Goal: Complete application form

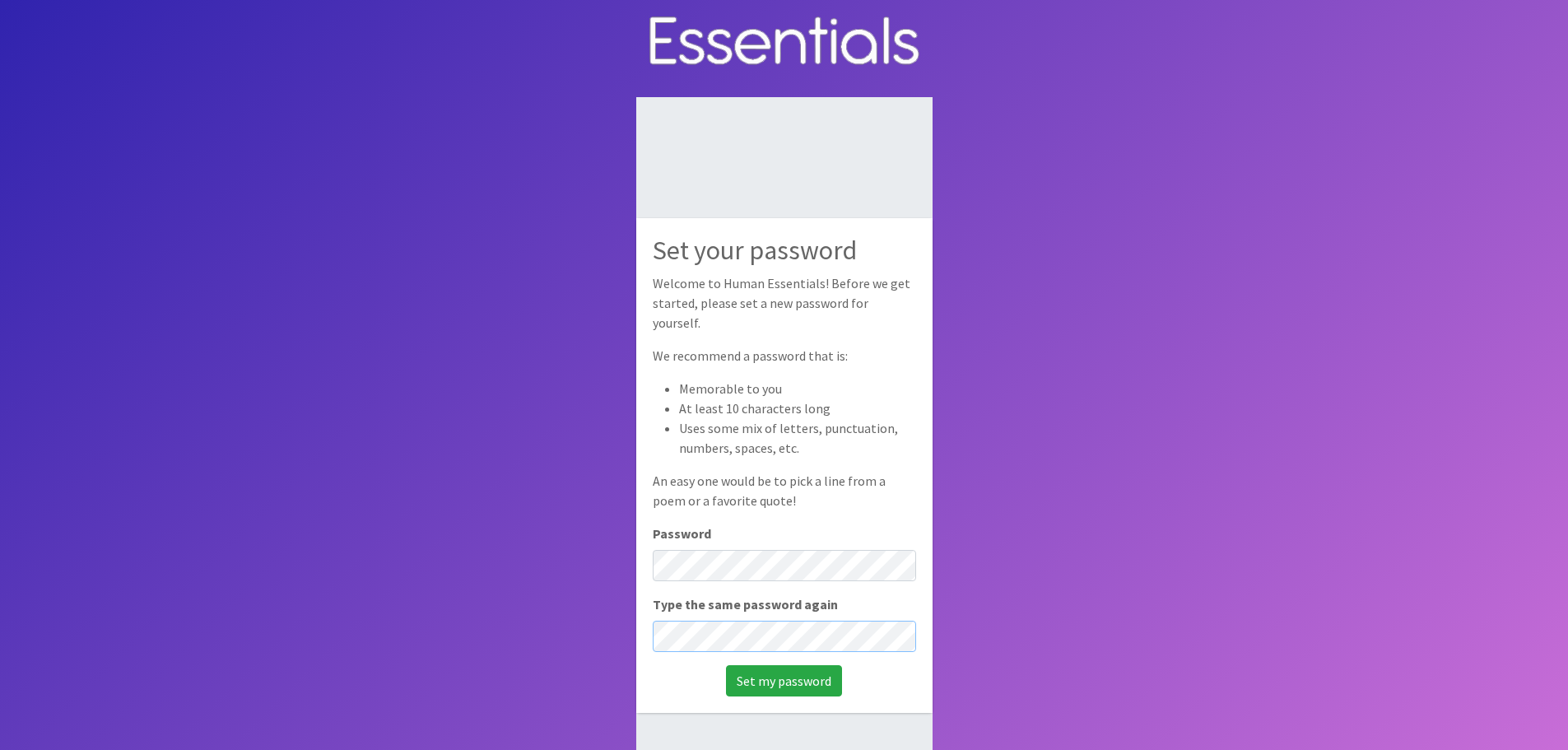
click at [726, 666] on input "Set my password" at bounding box center [784, 681] width 116 height 31
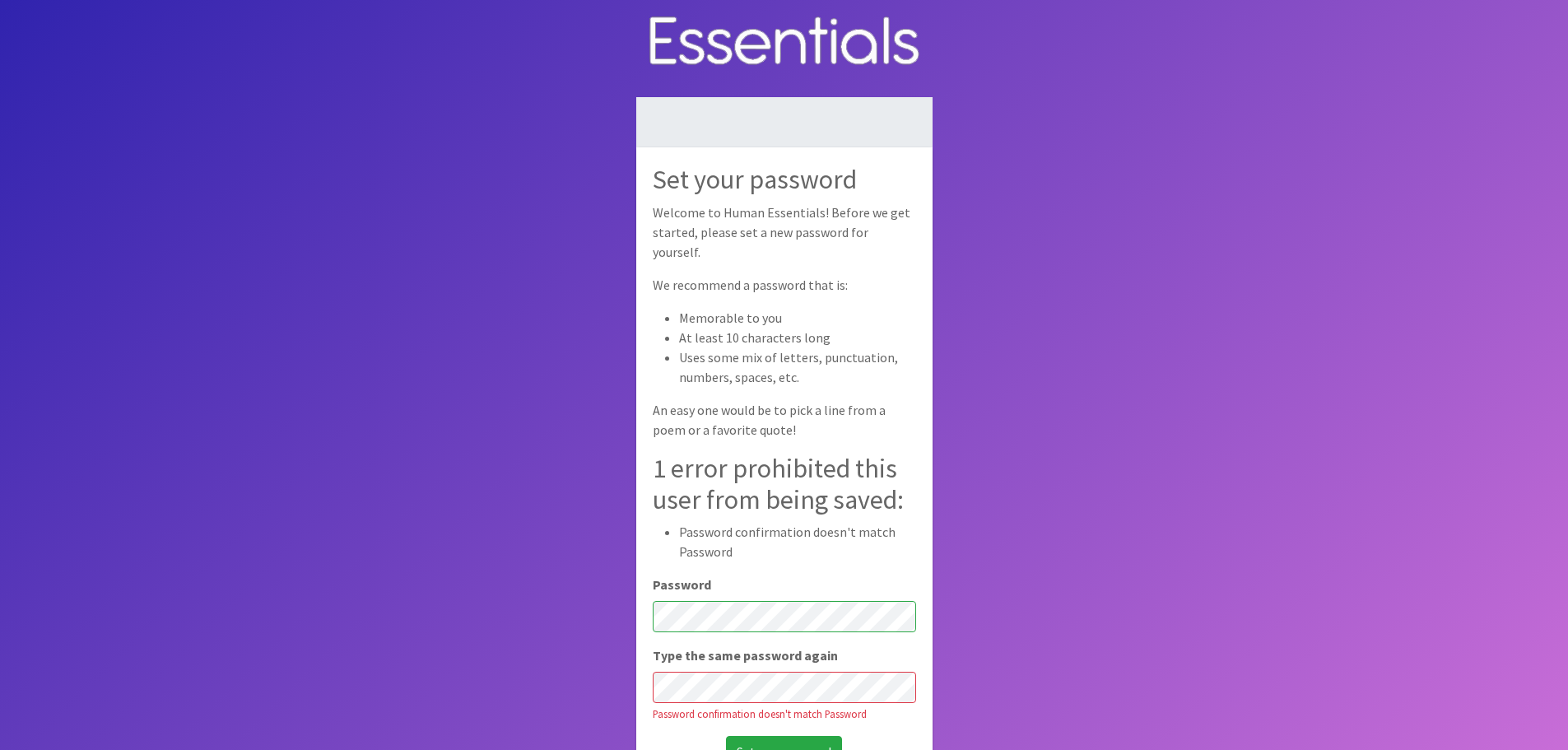
click at [726, 736] on input "Set my password" at bounding box center [784, 751] width 116 height 31
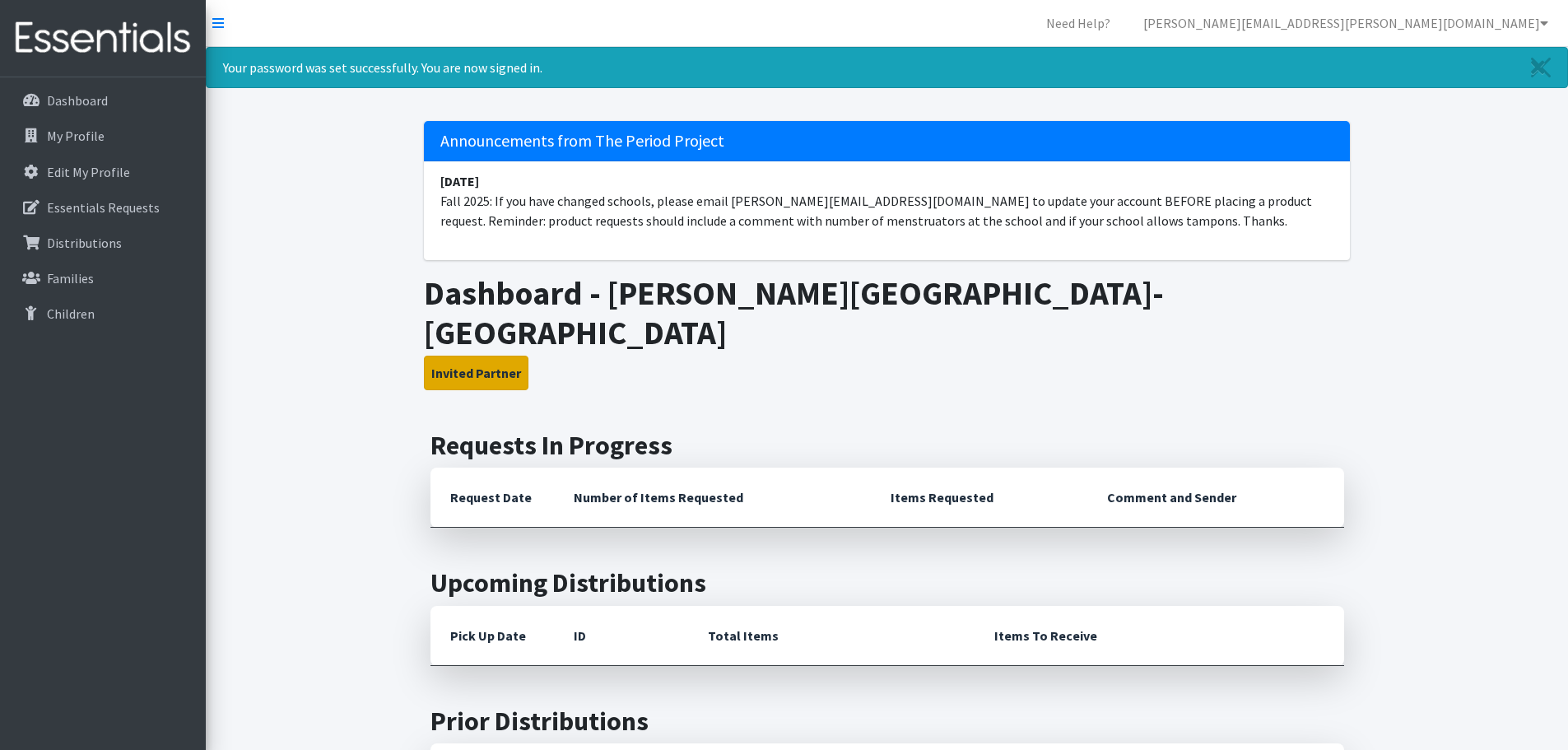
click at [492, 356] on button "Invited Partner" at bounding box center [476, 372] width 105 height 35
click at [90, 144] on p "My Profile" at bounding box center [76, 135] width 57 height 16
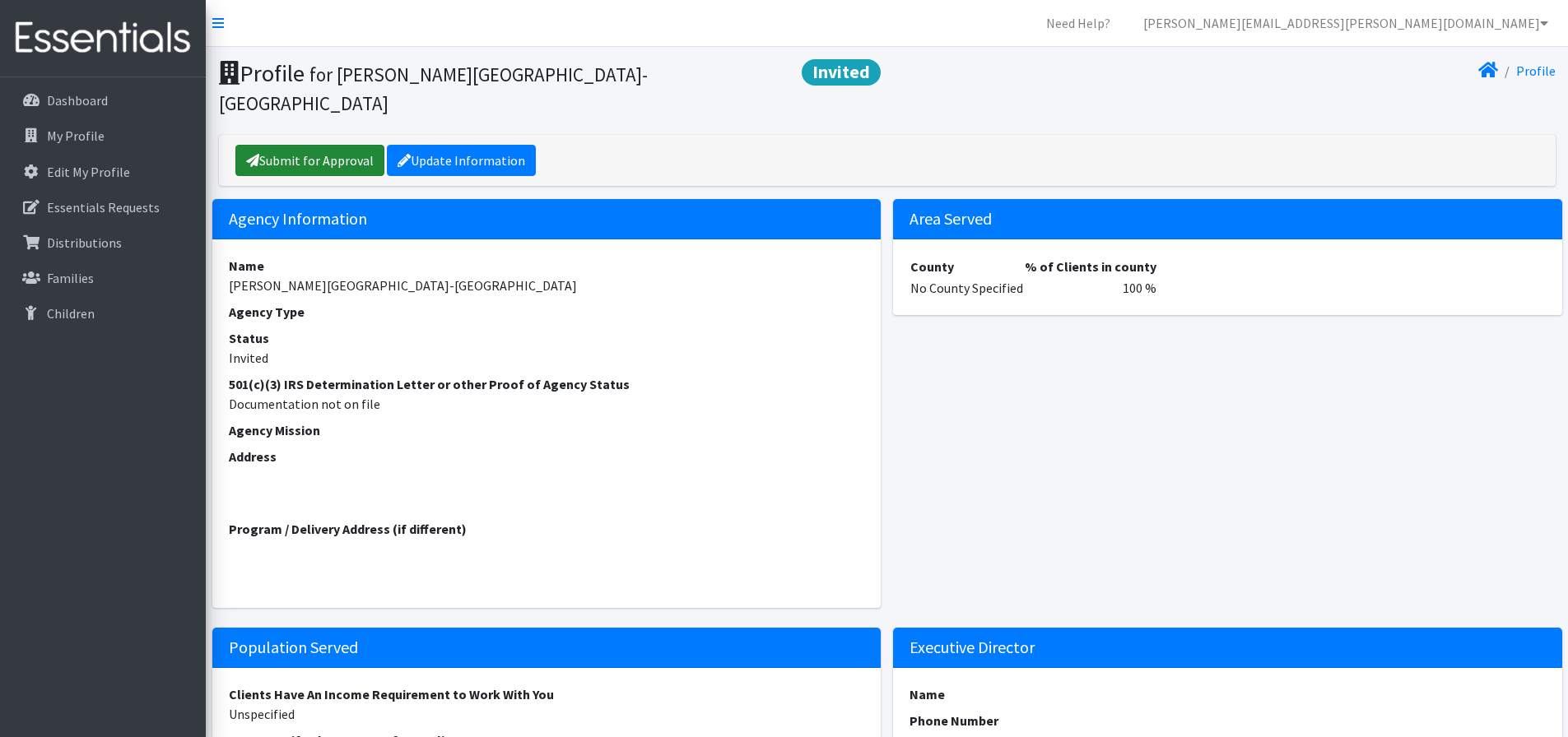
click at [347, 145] on link "Submit for Approval" at bounding box center [310, 160] width 149 height 31
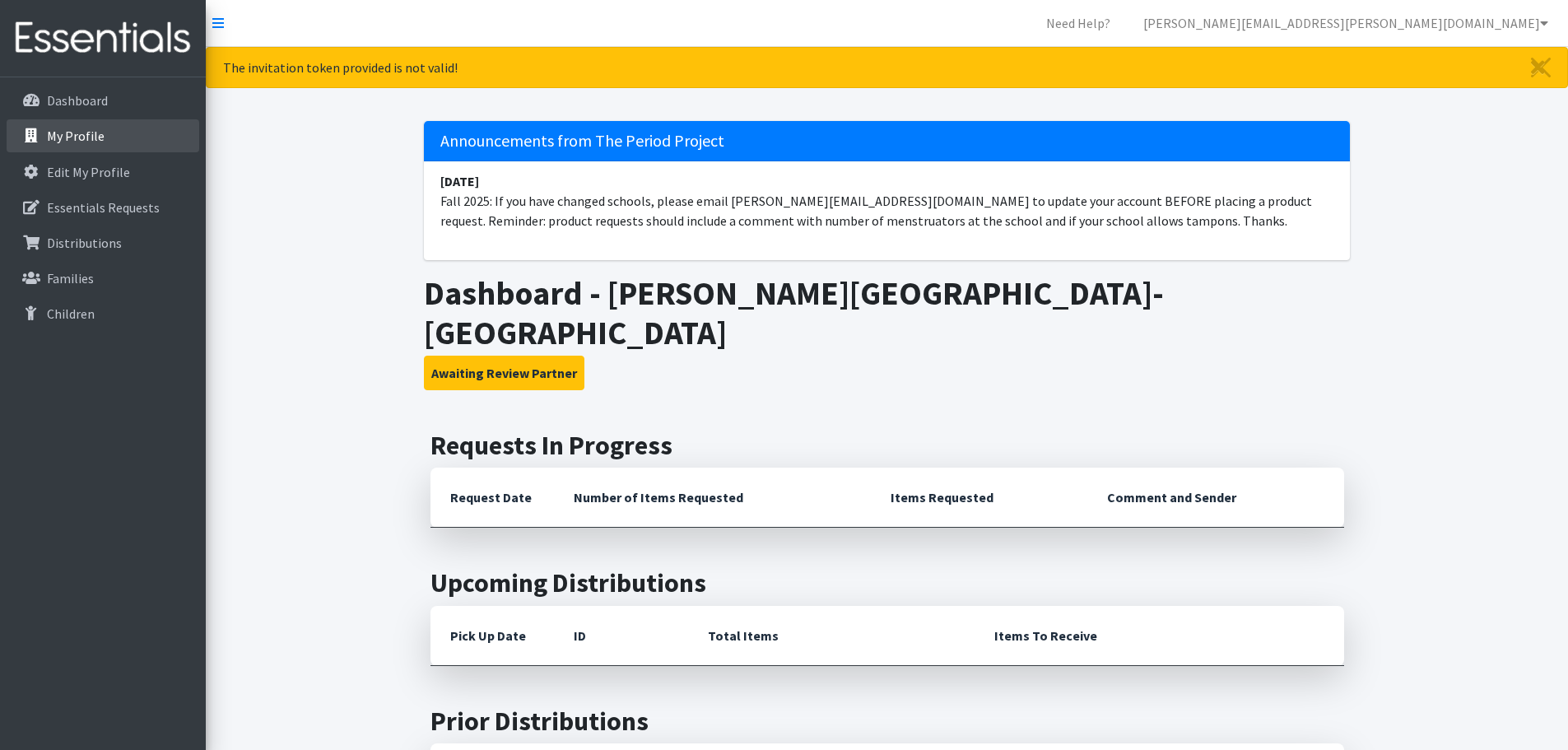
click at [68, 128] on p "My Profile" at bounding box center [76, 135] width 57 height 16
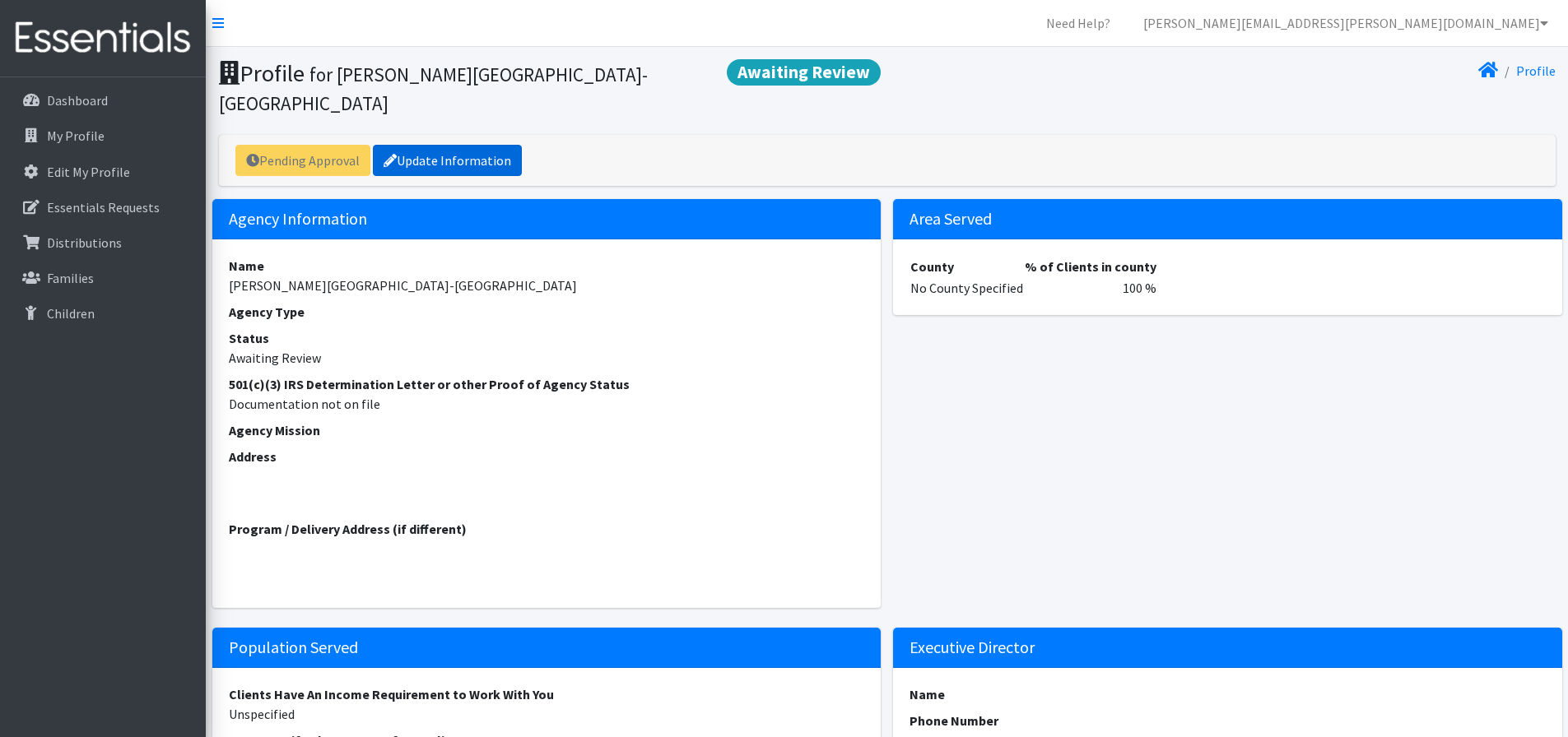
click at [454, 145] on link "Update Information" at bounding box center [448, 160] width 149 height 31
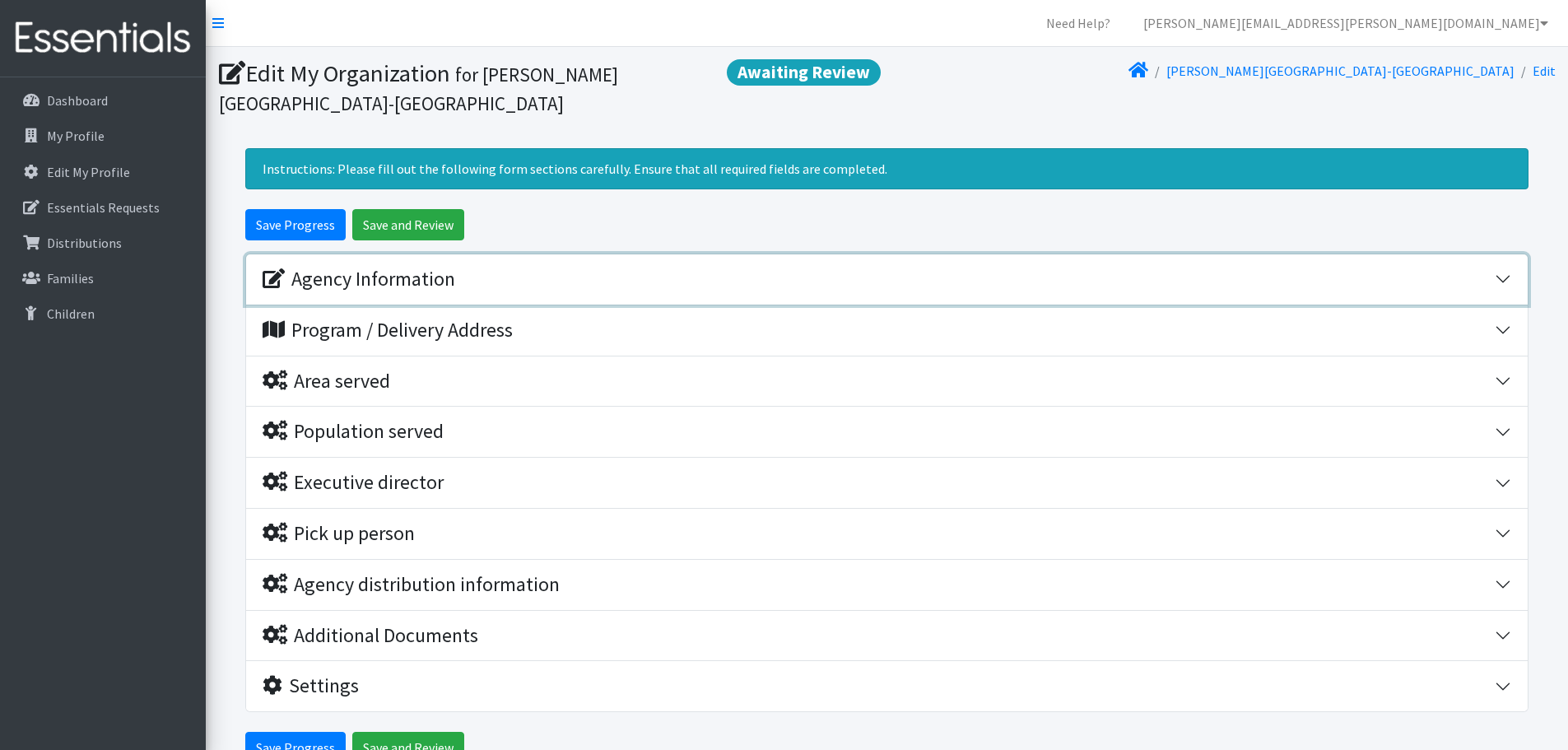
click at [382, 290] on div "Agency Information" at bounding box center [359, 280] width 193 height 24
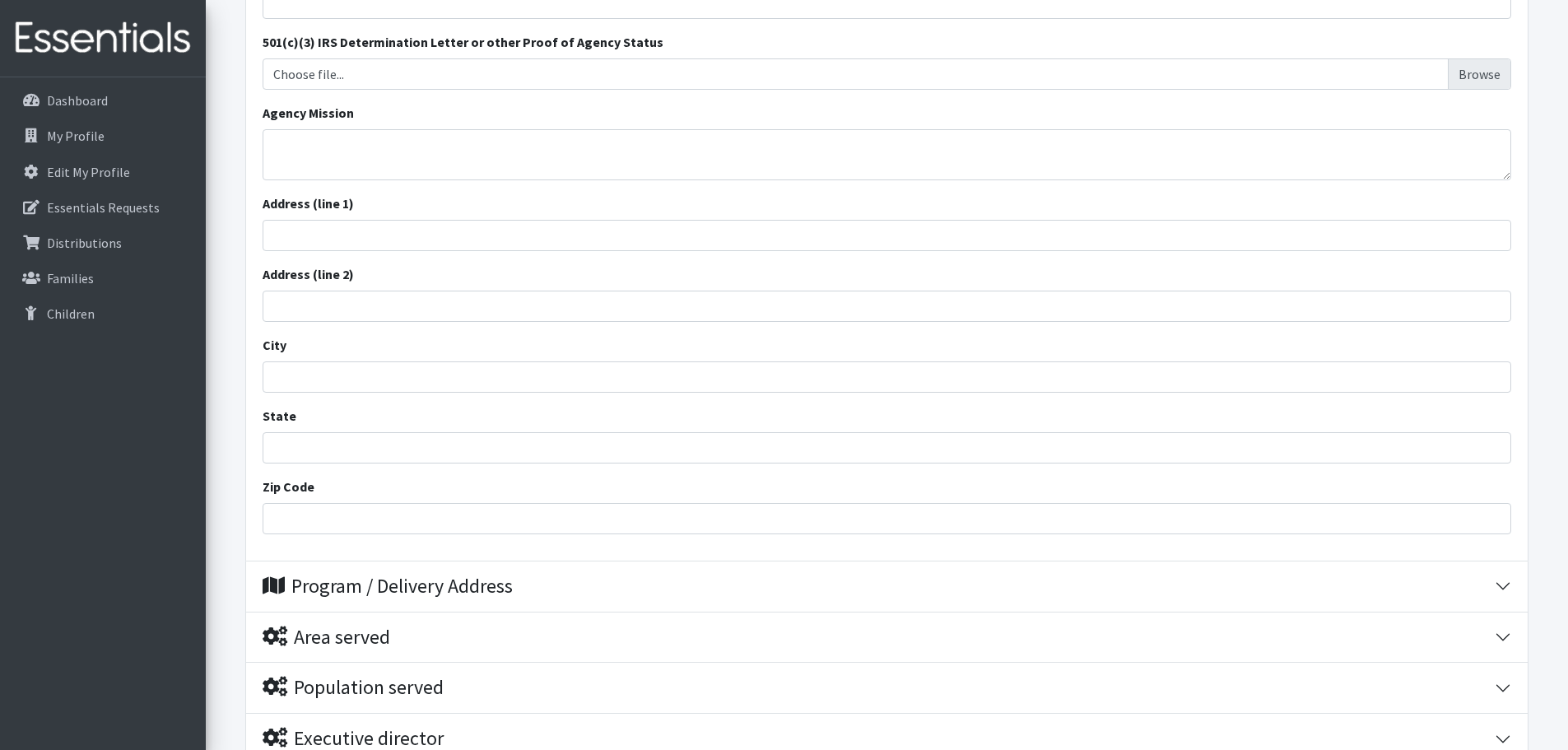
scroll to position [494, 0]
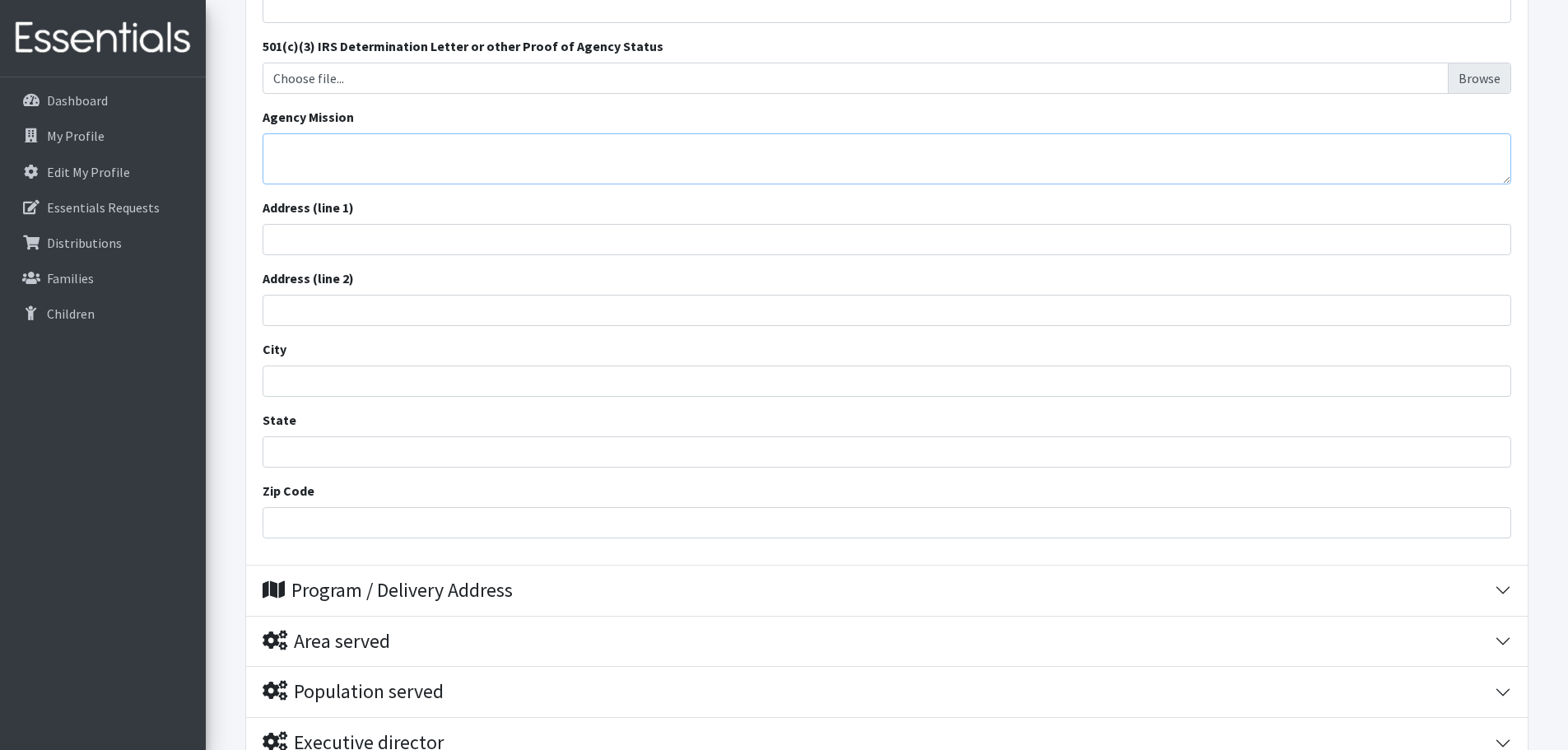
click at [339, 168] on textarea "Agency Mission" at bounding box center [887, 159] width 1249 height 51
click at [329, 227] on input "Address (line 1)" at bounding box center [887, 239] width 1249 height 31
type input "[STREET_ADDRESS][PERSON_NAME]"
click at [344, 377] on input "City" at bounding box center [887, 381] width 1249 height 31
type input "Chesnee"
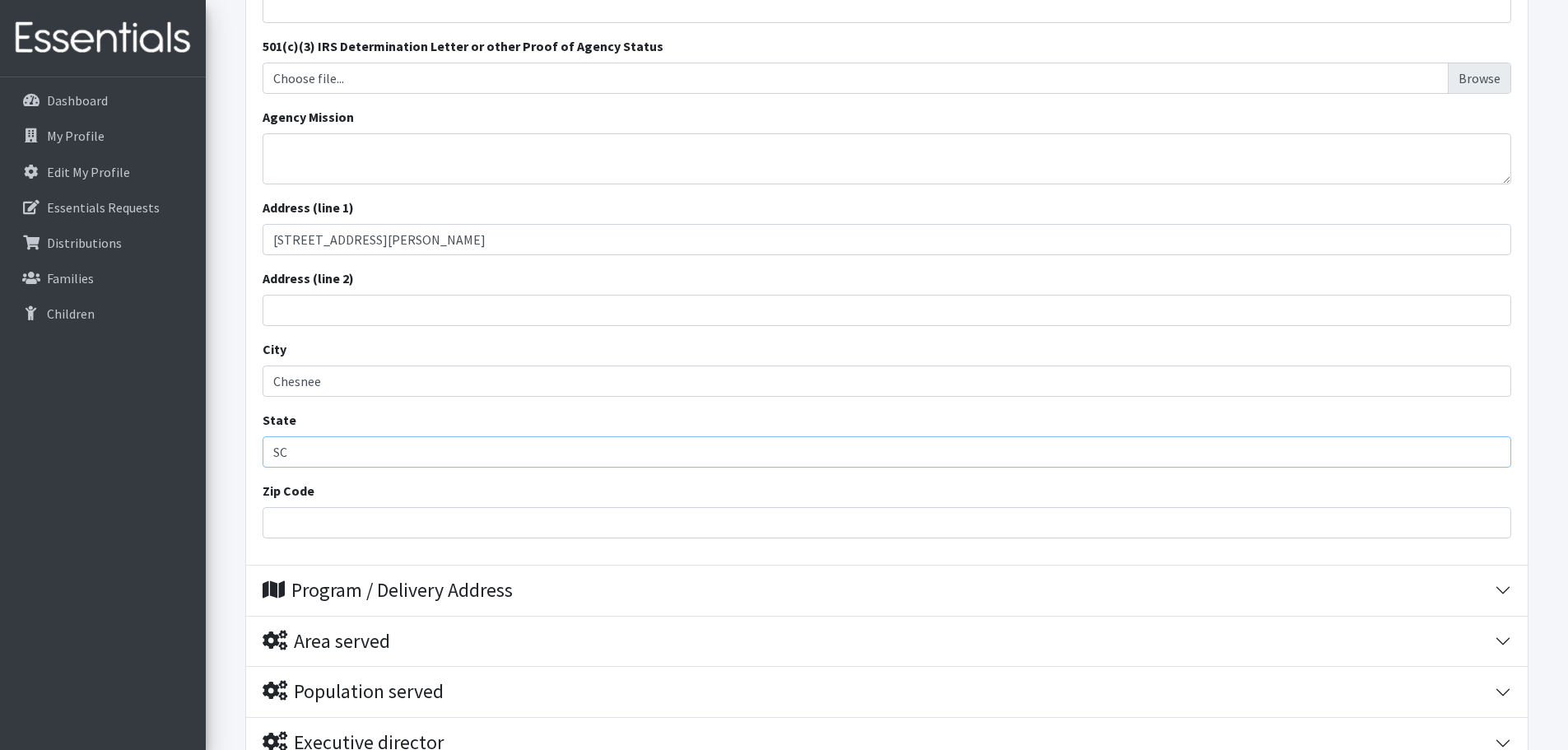
type input "SC"
type input "29323"
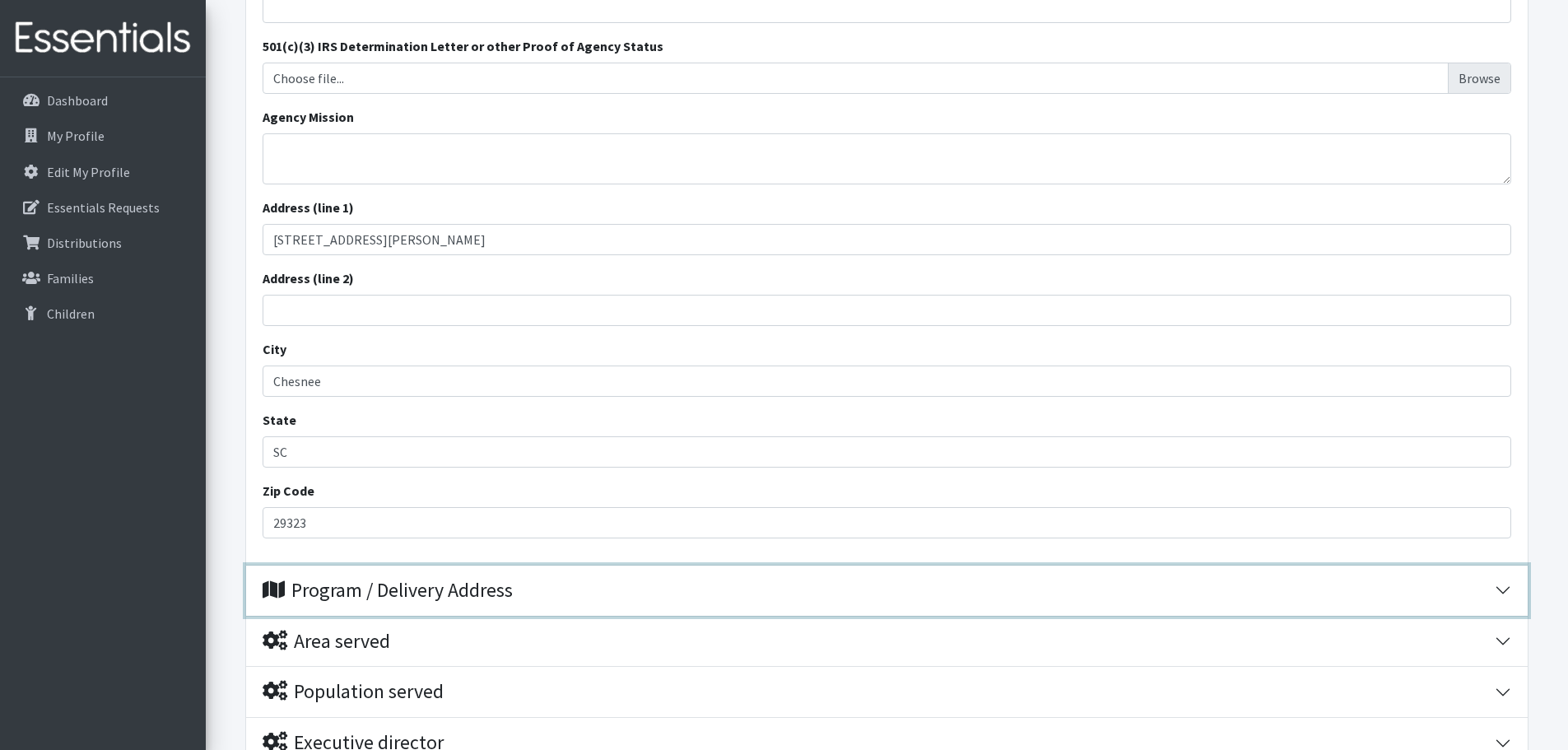
click at [439, 579] on div "Program / Delivery Address" at bounding box center [388, 590] width 250 height 24
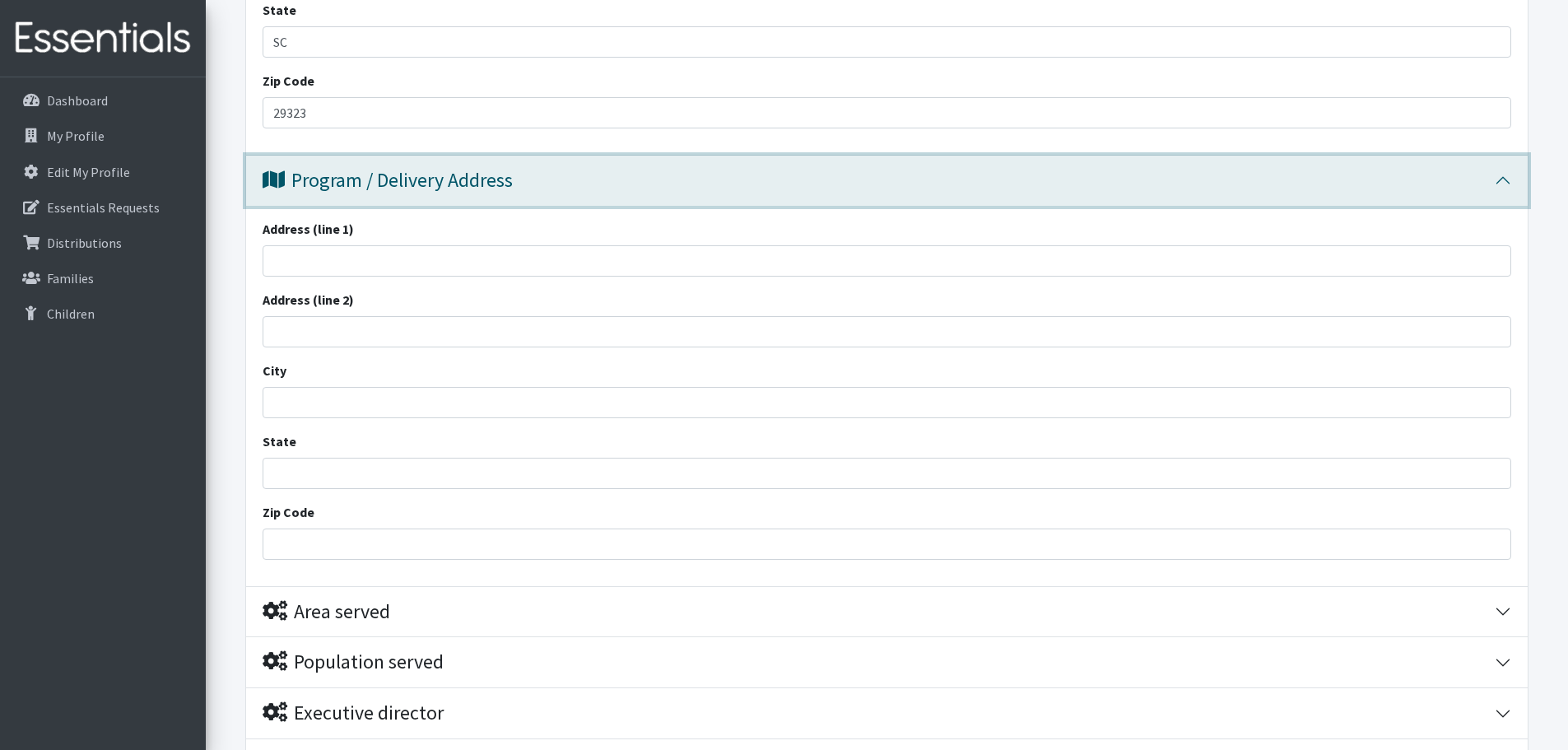
scroll to position [905, 0]
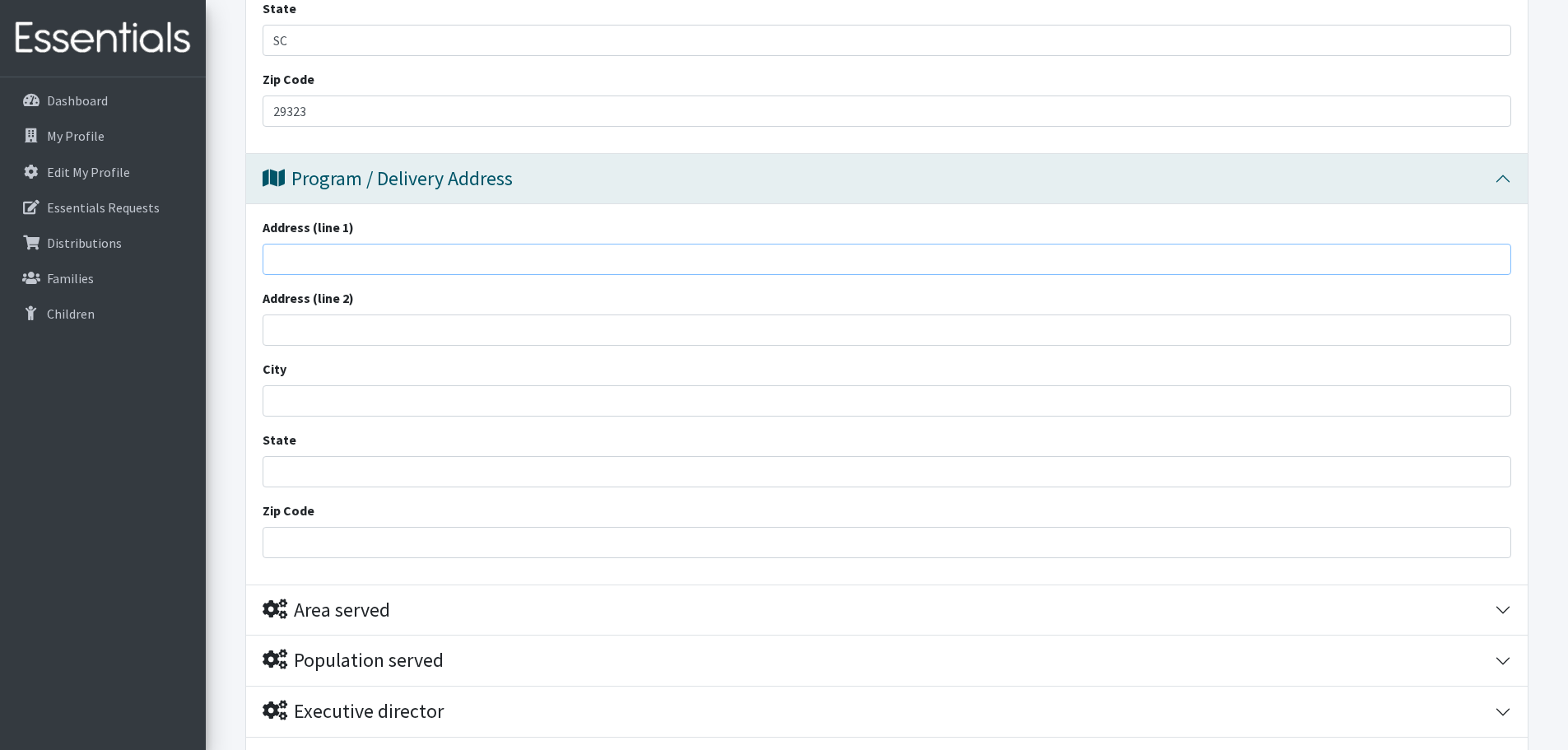
click at [361, 247] on input "Address (line 1)" at bounding box center [887, 259] width 1249 height 31
type input "[STREET_ADDRESS][PERSON_NAME]"
type input "Chesnee"
type input "SC"
type input "29323"
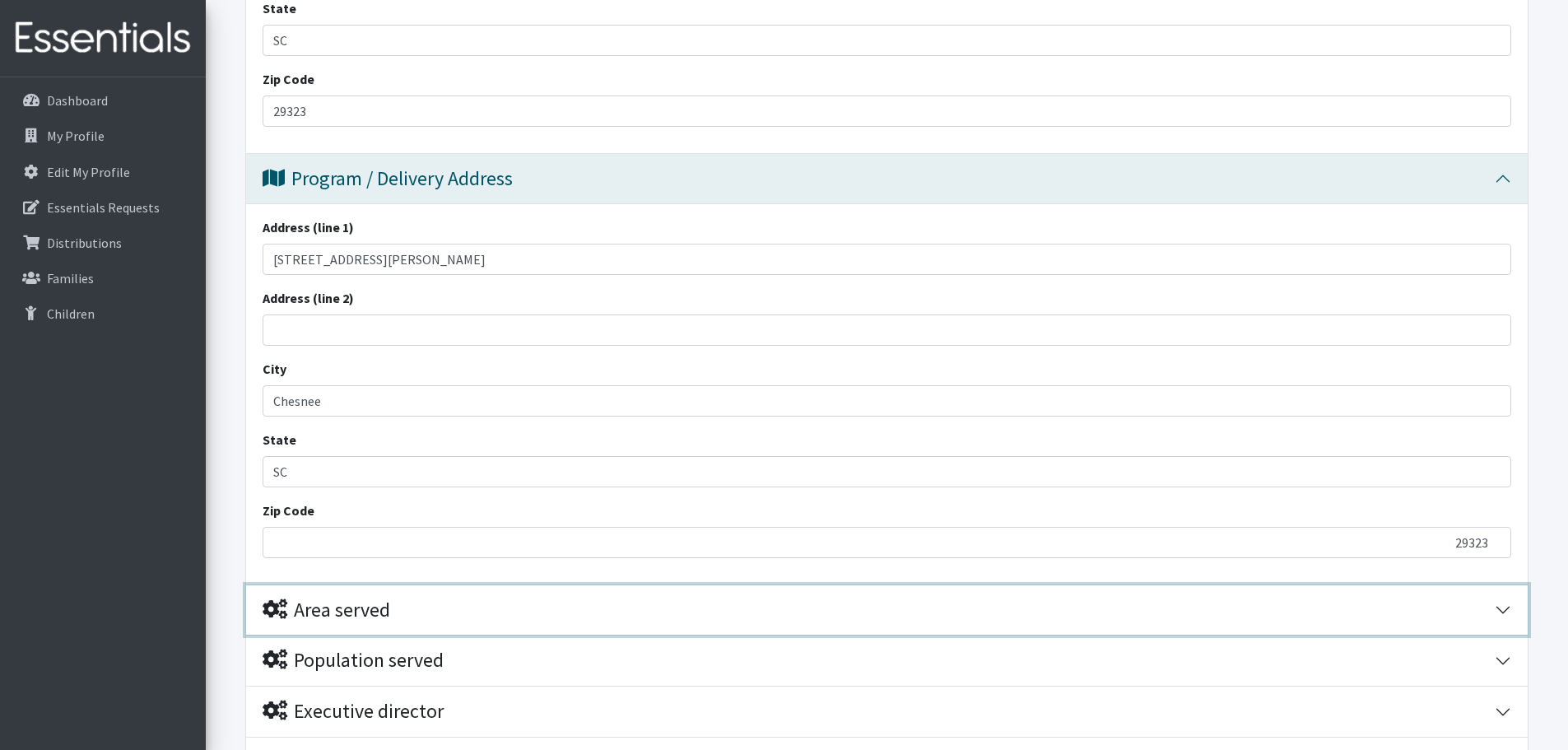
click at [389, 604] on div "Area served" at bounding box center [326, 611] width 128 height 24
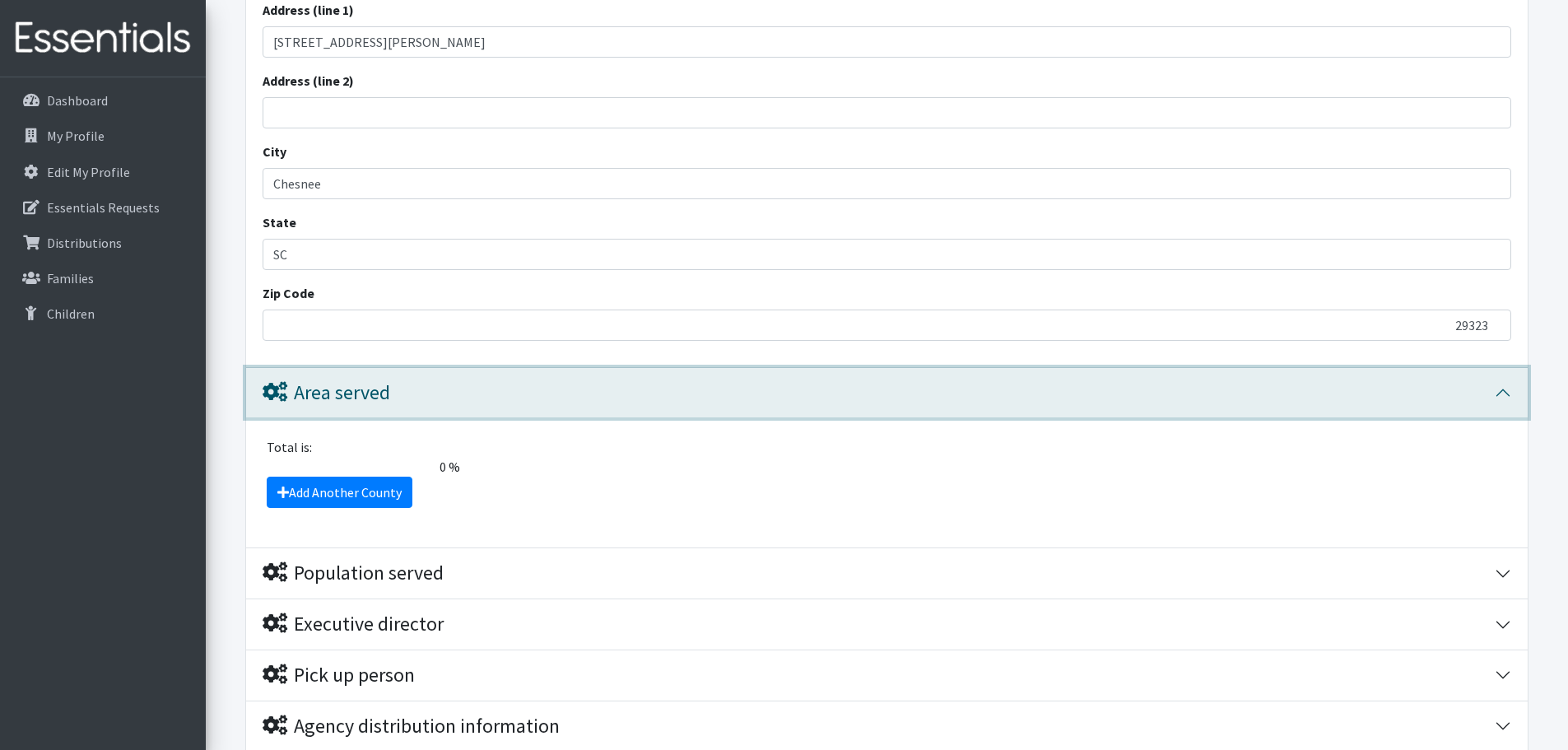
scroll to position [1153, 0]
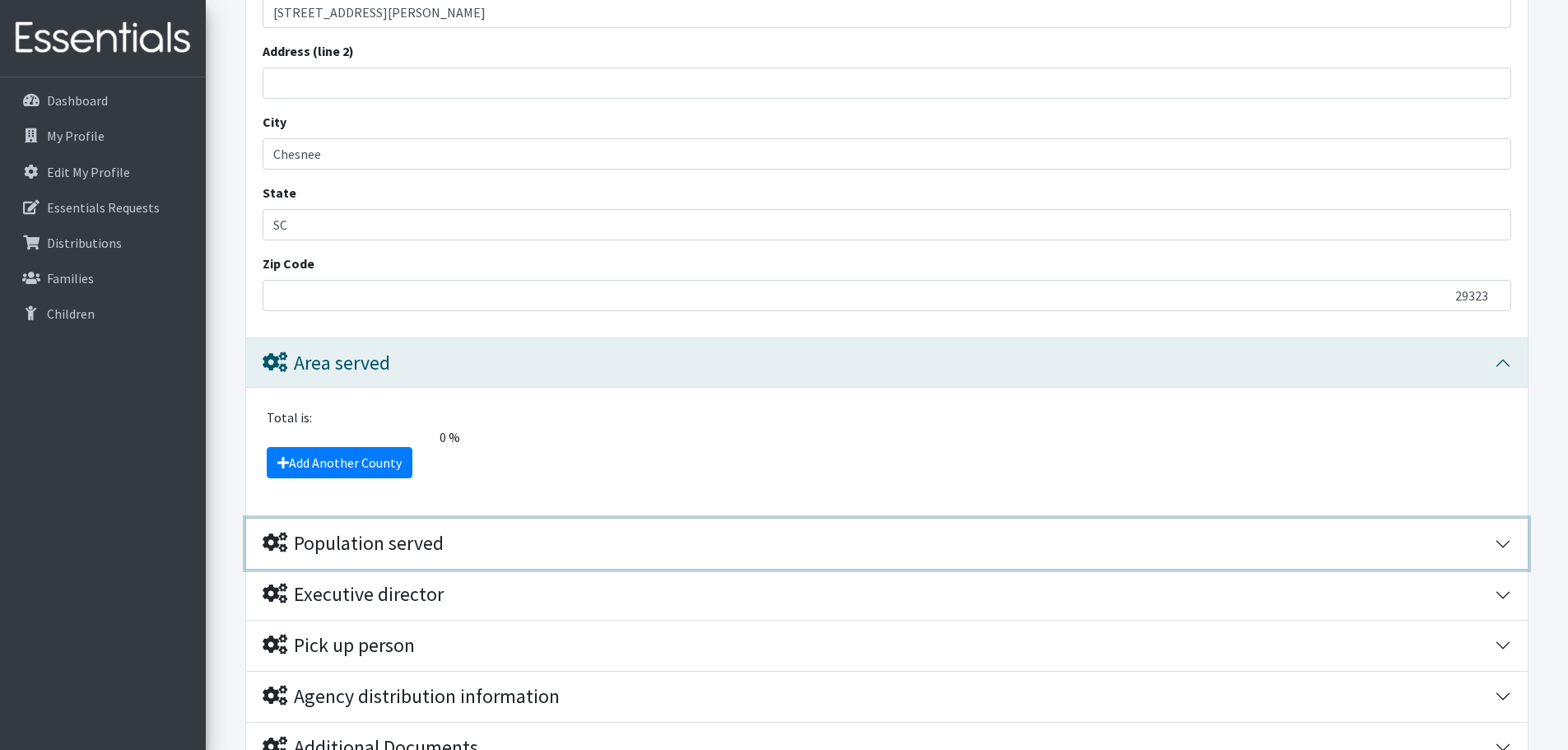
click at [453, 562] on button "Population served" at bounding box center [887, 543] width 1282 height 50
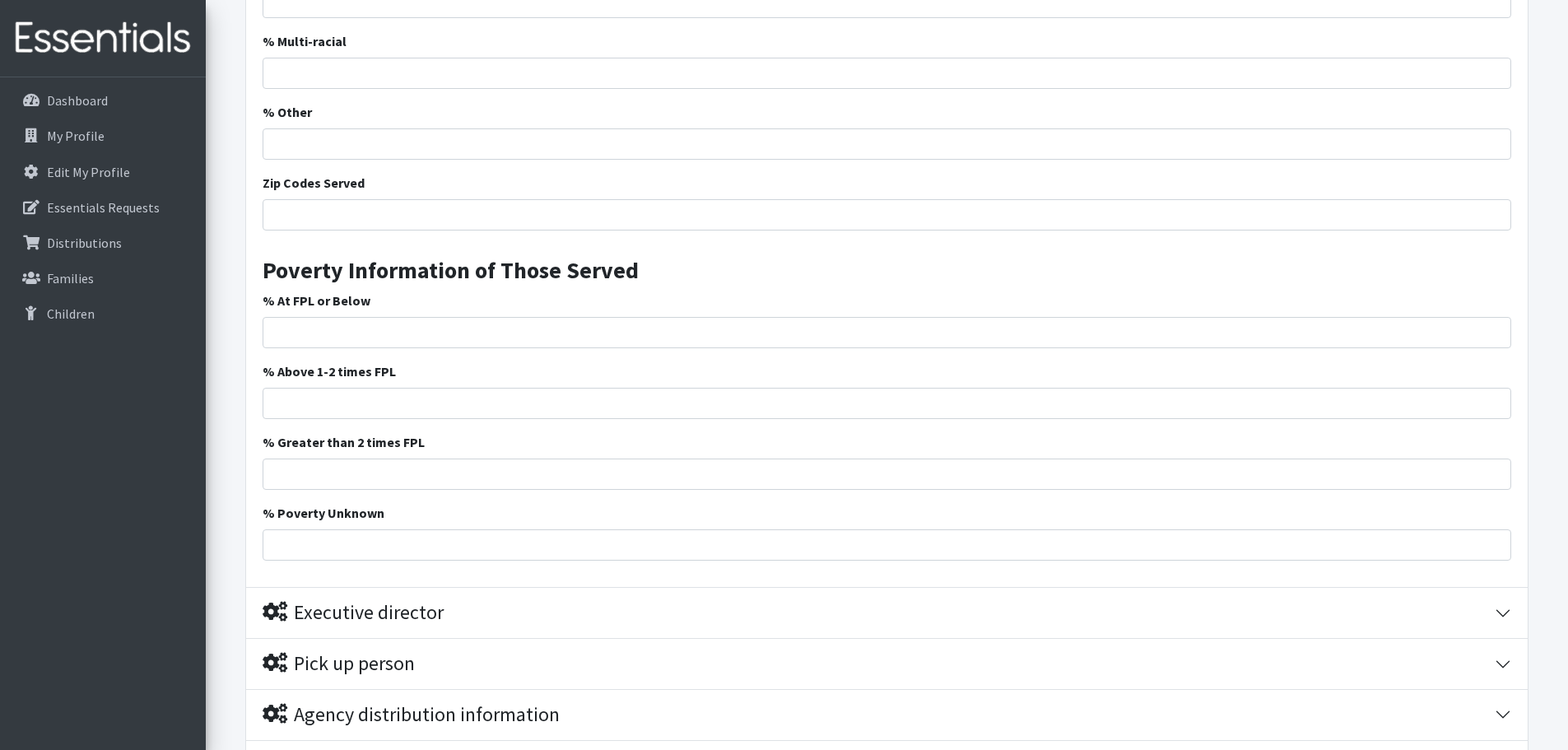
scroll to position [2589, 0]
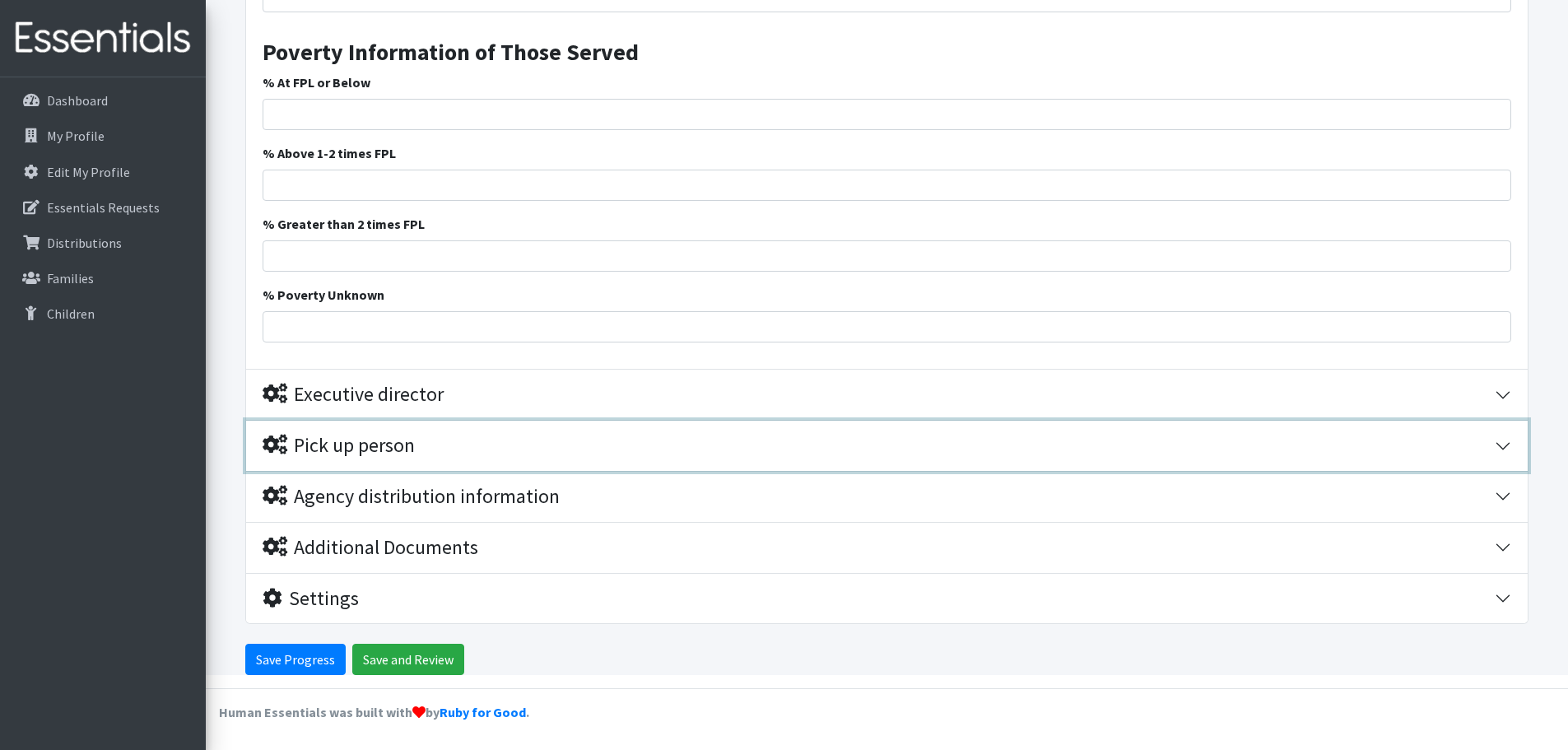
click at [384, 438] on div "Pick up person" at bounding box center [339, 446] width 152 height 24
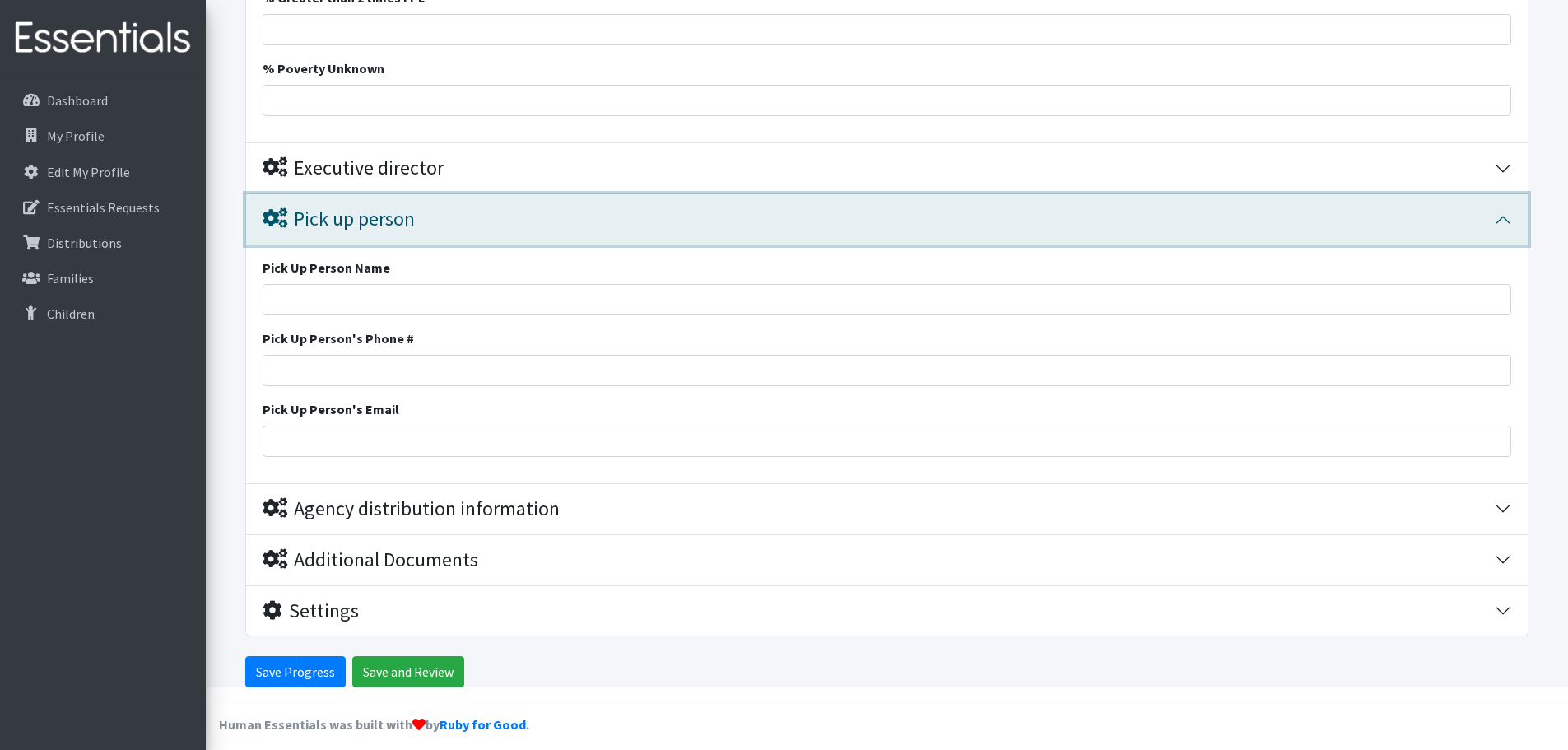
scroll to position [2827, 0]
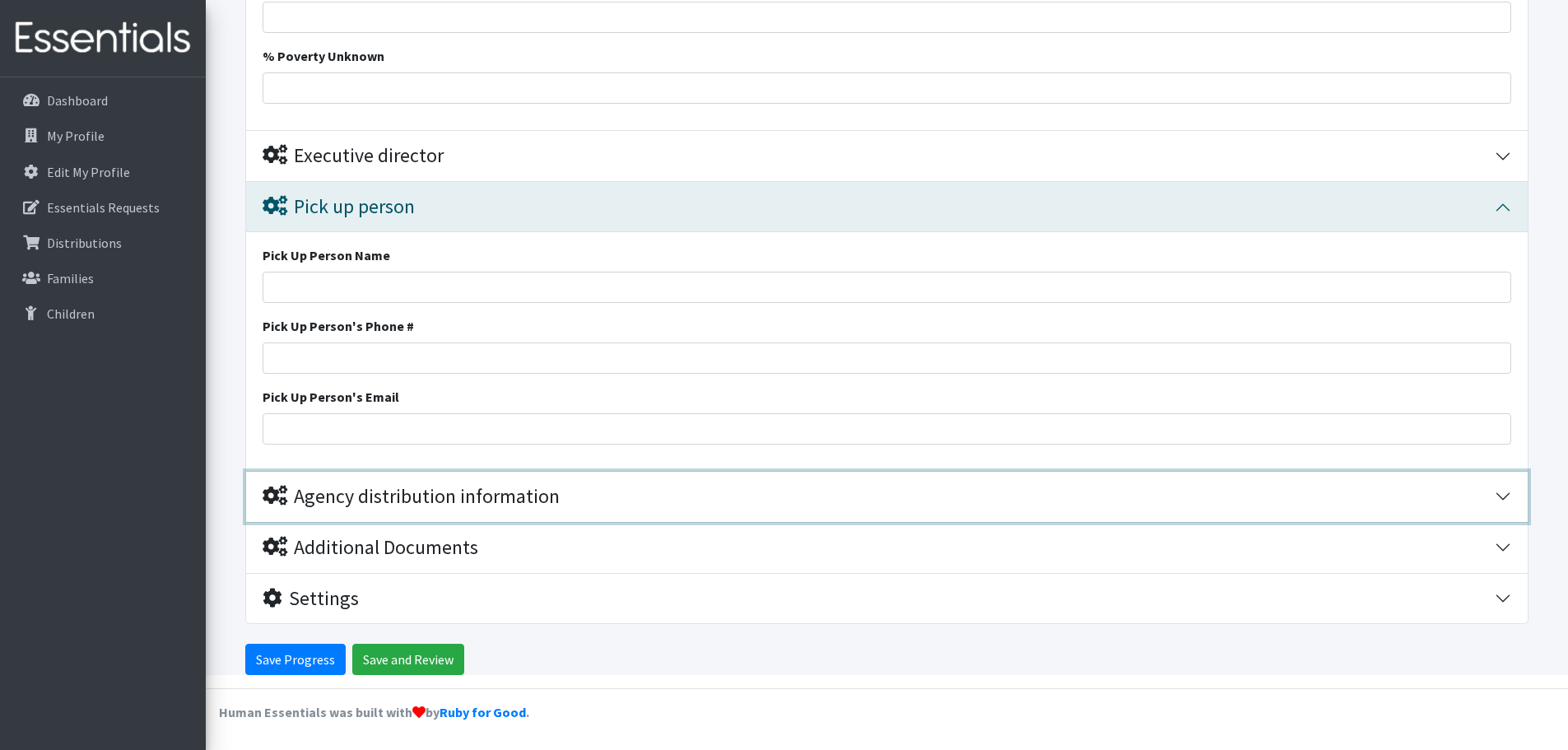
click at [402, 476] on button "Agency distribution information" at bounding box center [887, 497] width 1282 height 50
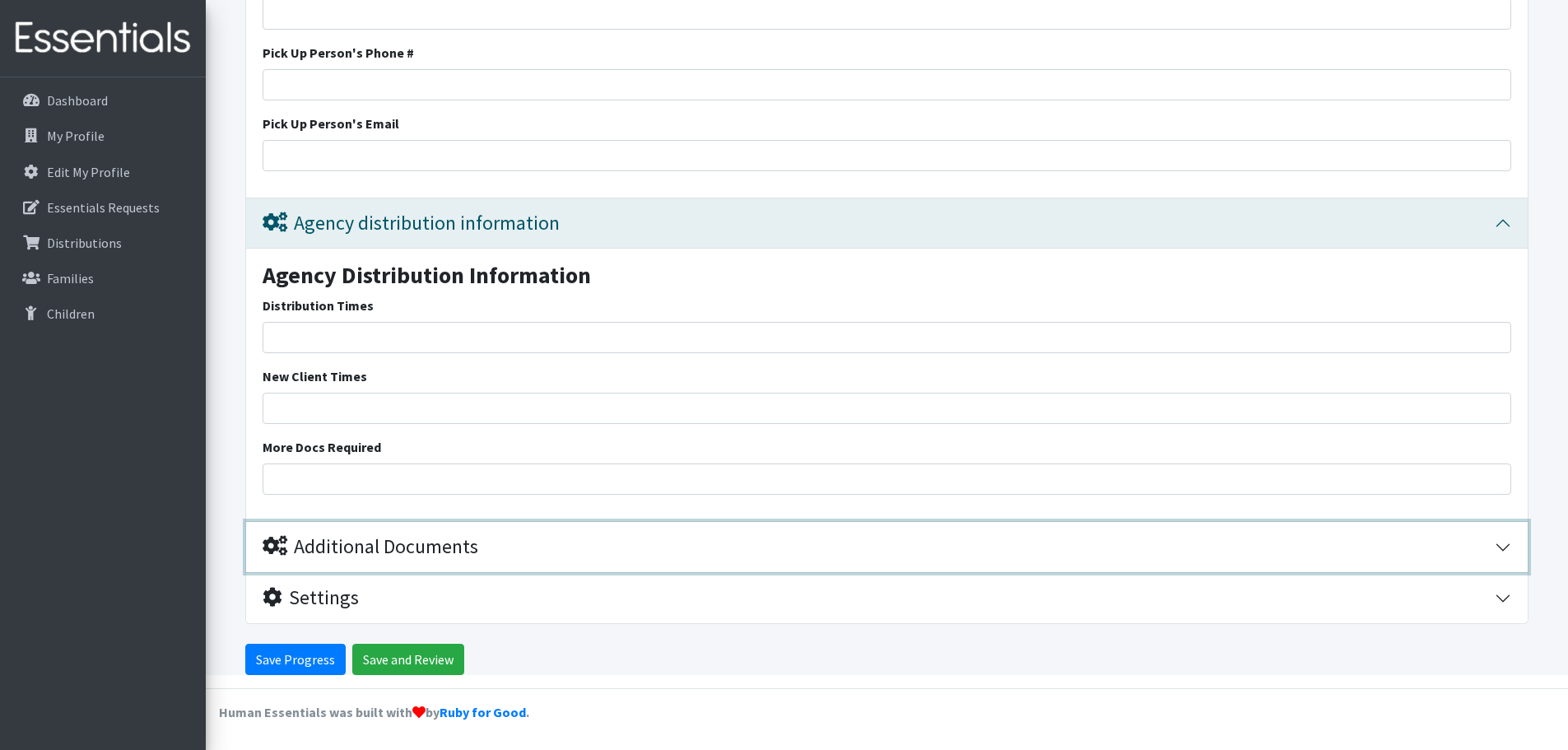
click at [393, 543] on div "Additional Documents" at bounding box center [370, 547] width 215 height 24
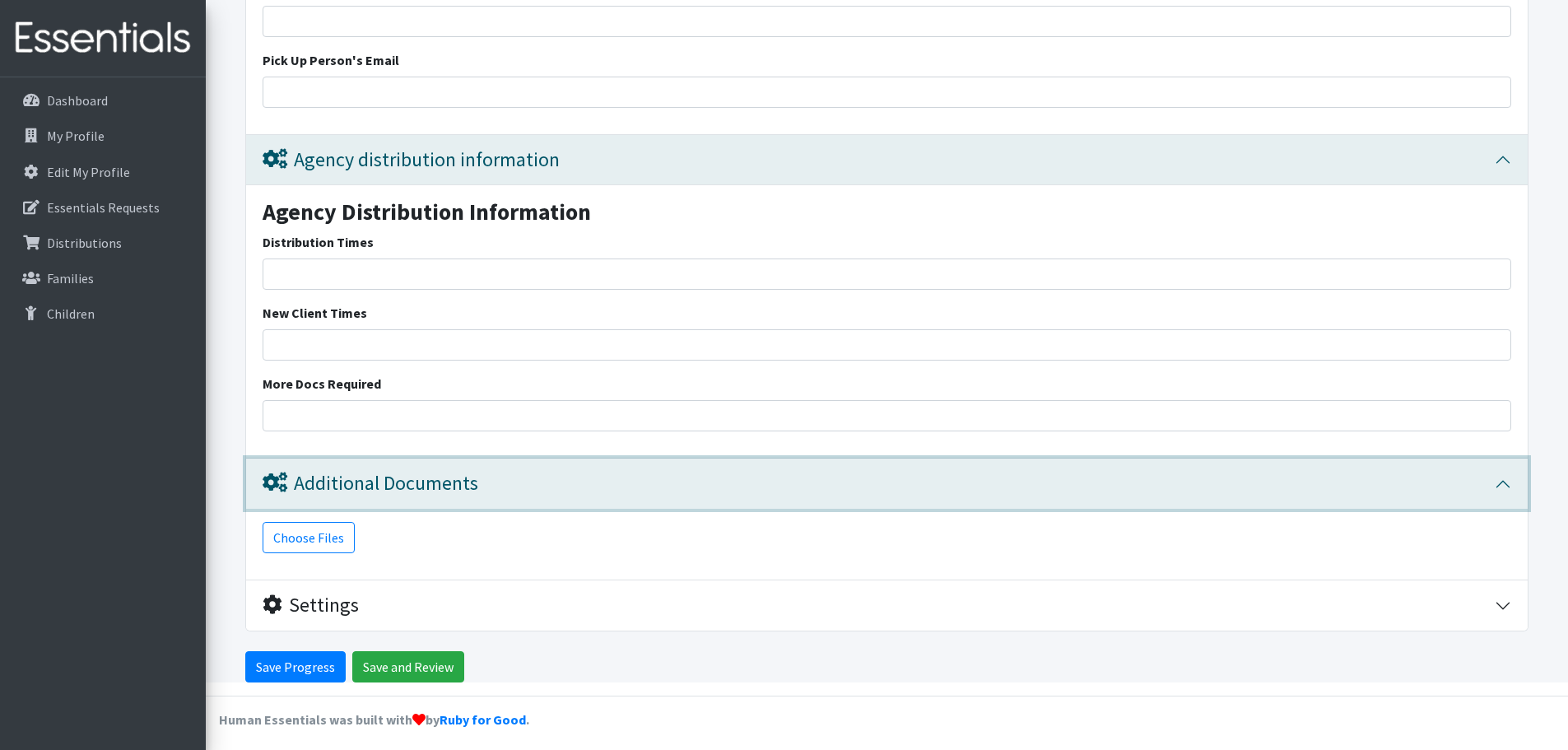
scroll to position [3171, 0]
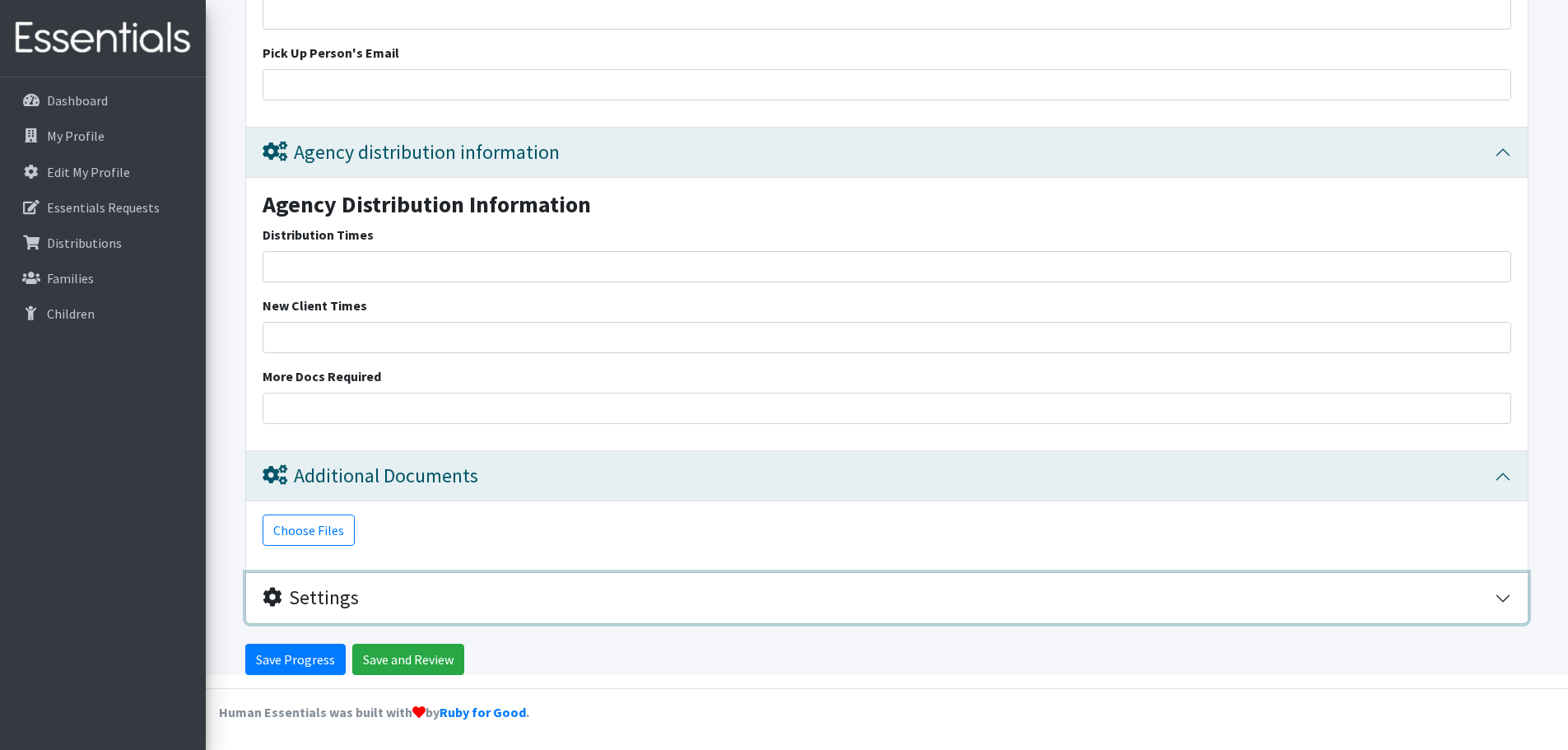
click at [369, 599] on div "Settings" at bounding box center [878, 598] width 1232 height 24
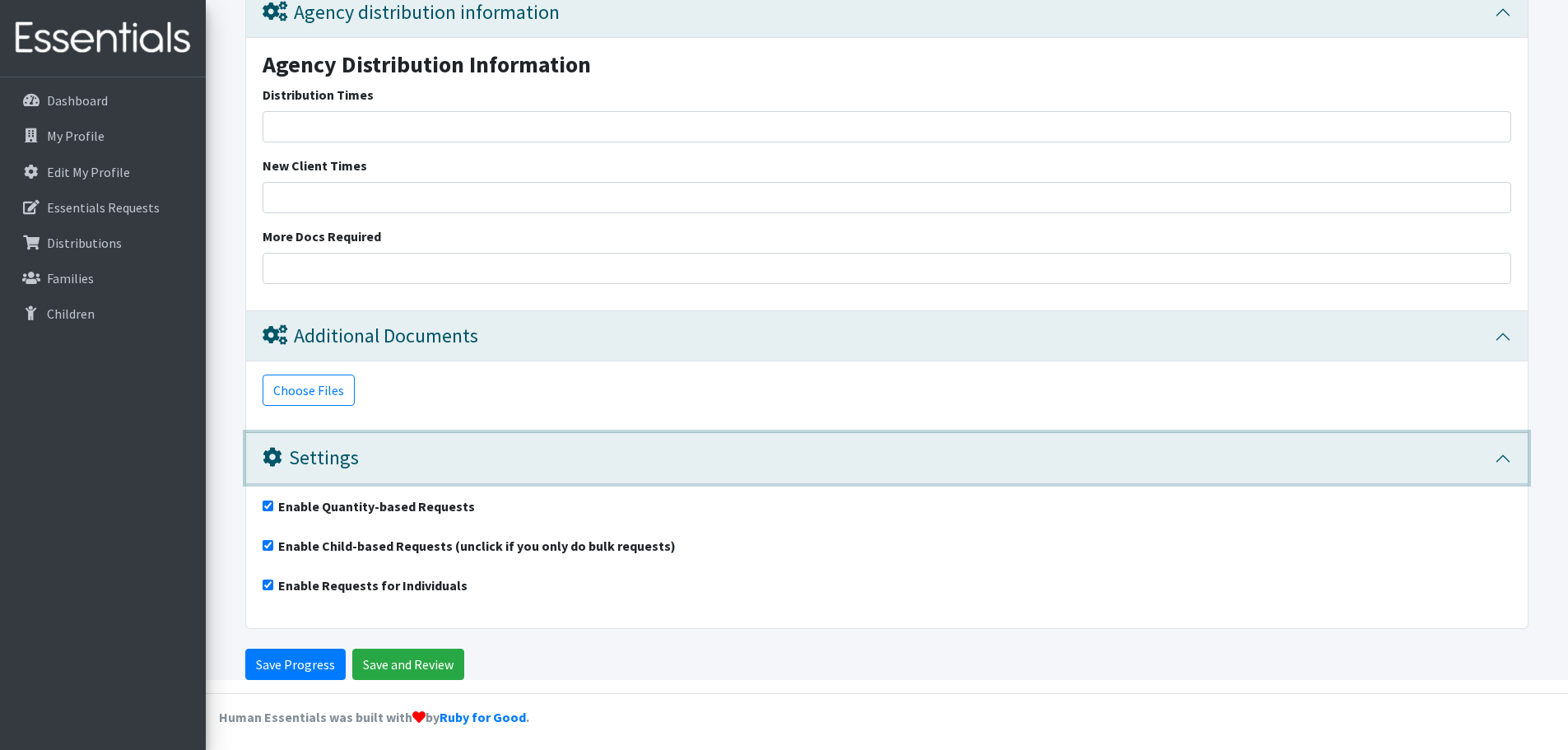
scroll to position [3316, 0]
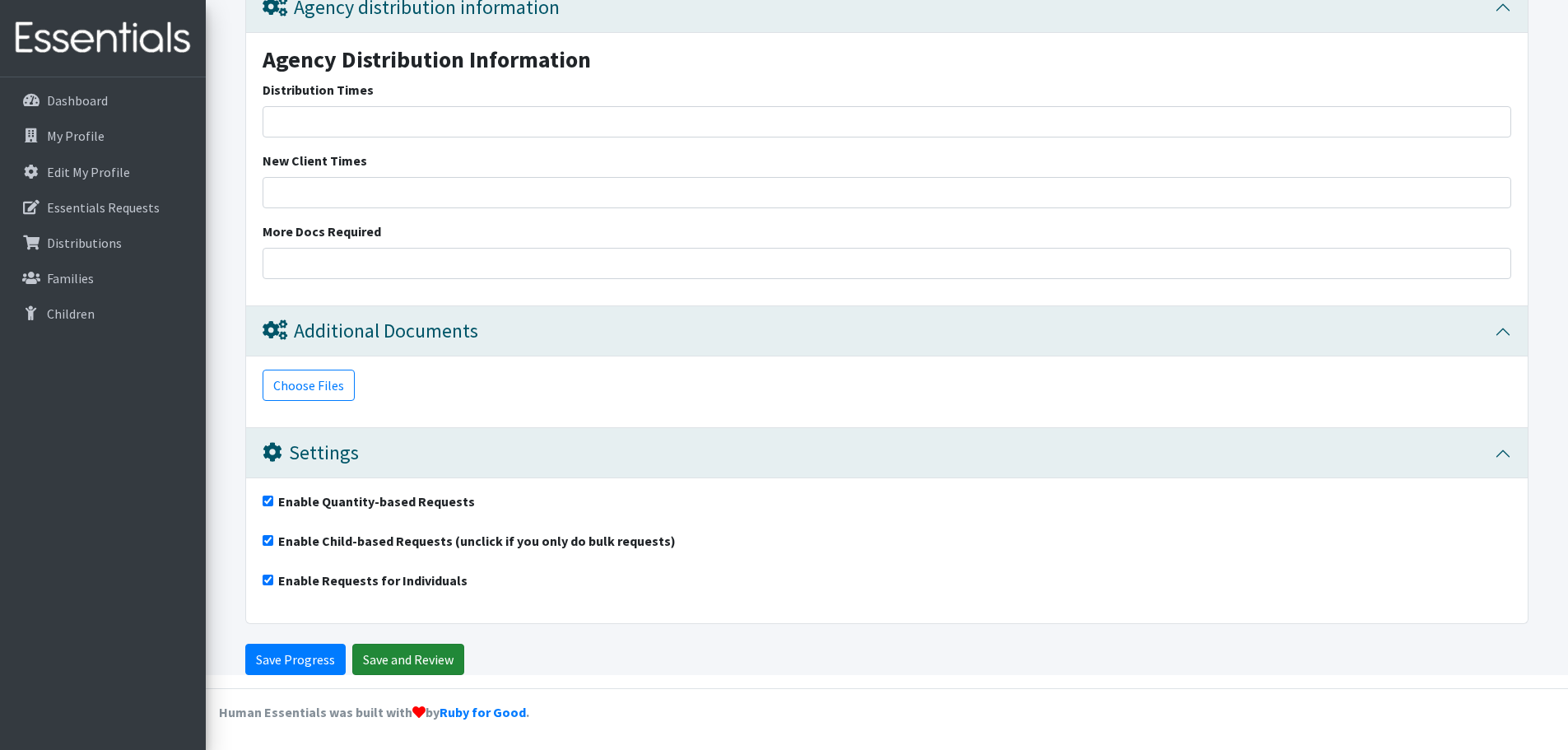
click at [374, 648] on input "Save and Review" at bounding box center [408, 659] width 112 height 31
